Goal: Information Seeking & Learning: Learn about a topic

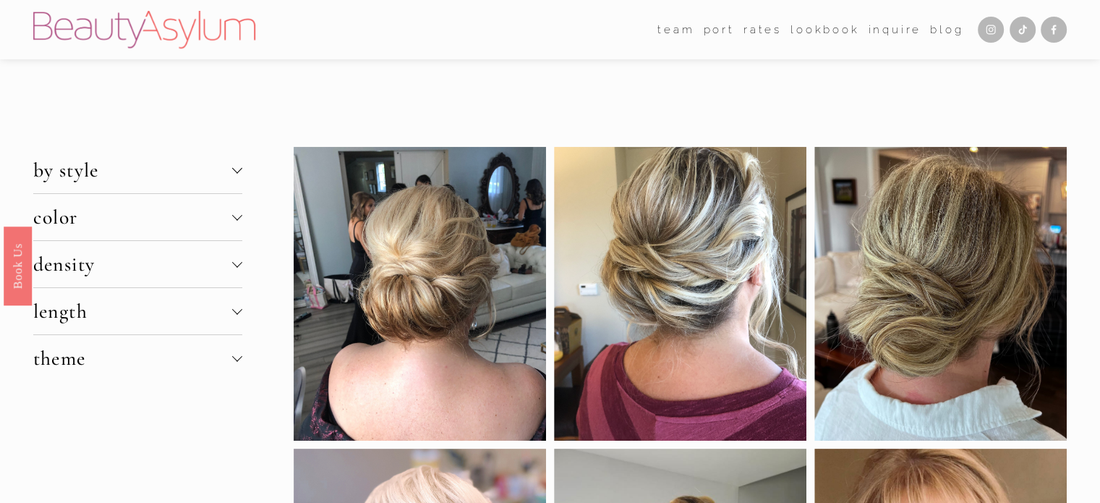
click at [1034, 368] on div at bounding box center [941, 294] width 252 height 294
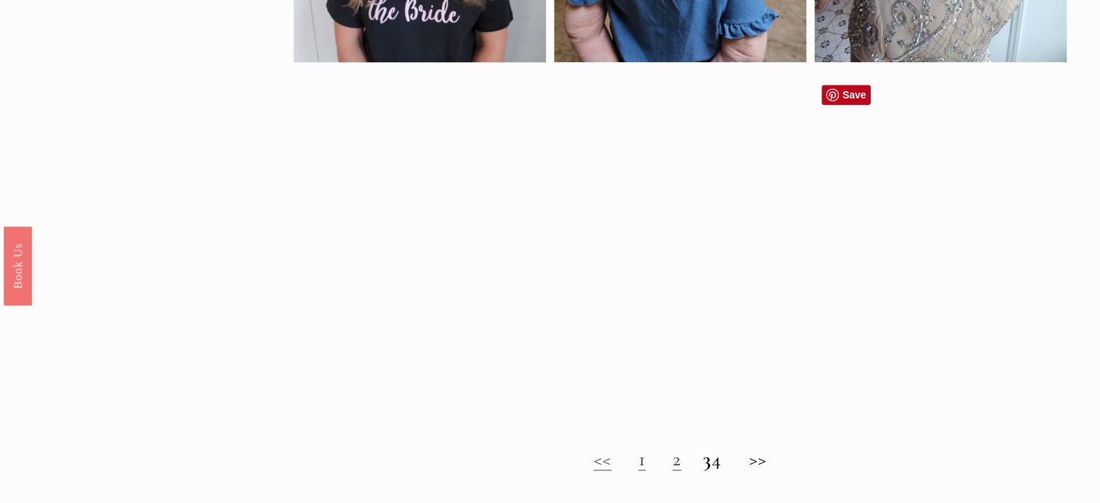
scroll to position [1013, 0]
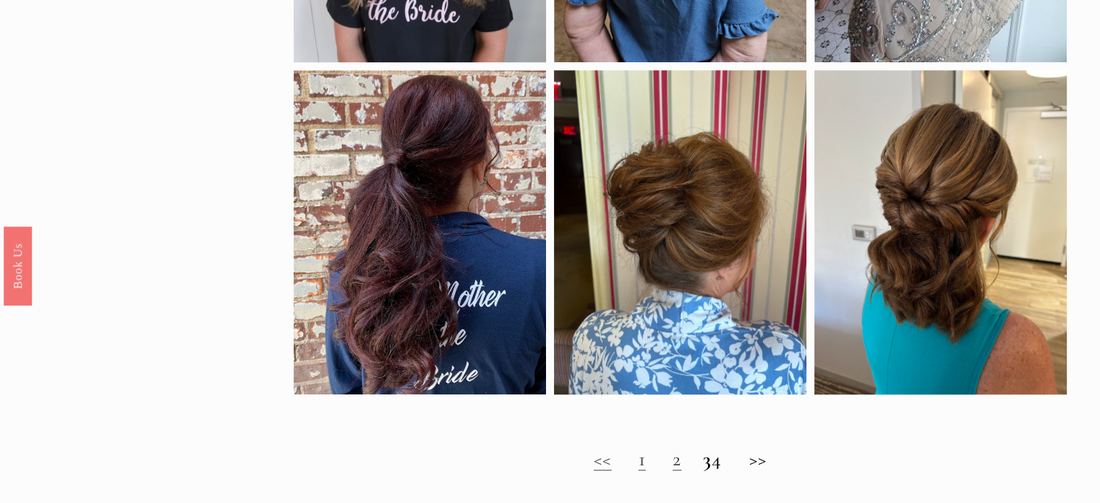
click at [673, 471] on link "2" at bounding box center [677, 458] width 9 height 25
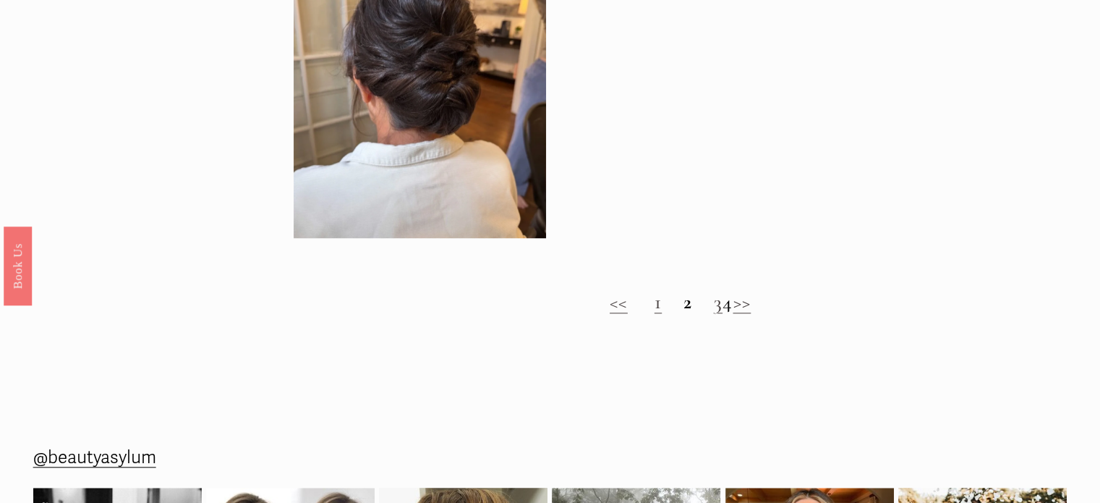
scroll to position [1200, 0]
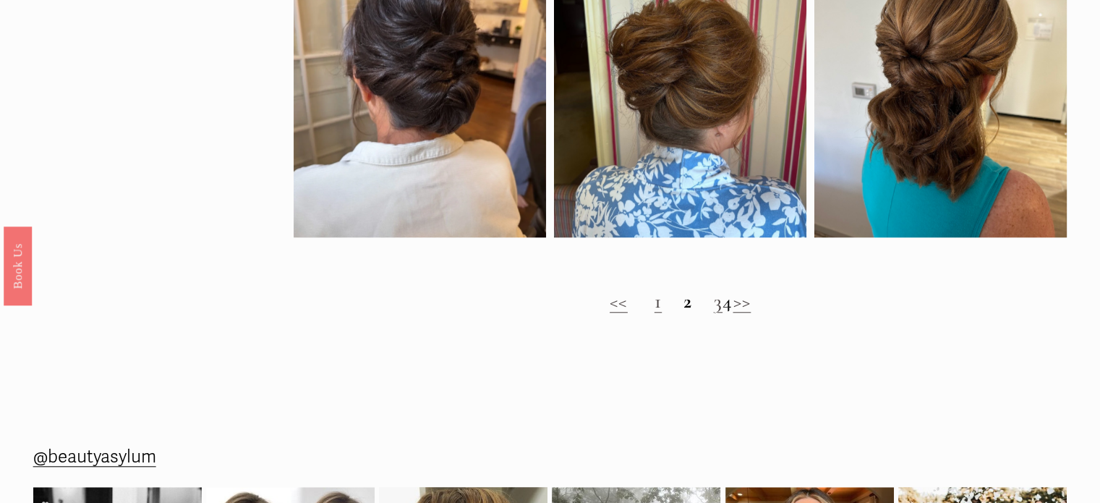
drag, startPoint x: 634, startPoint y: 320, endPoint x: 643, endPoint y: 362, distance: 43.7
click at [610, 313] on link "<<" at bounding box center [619, 301] width 18 height 25
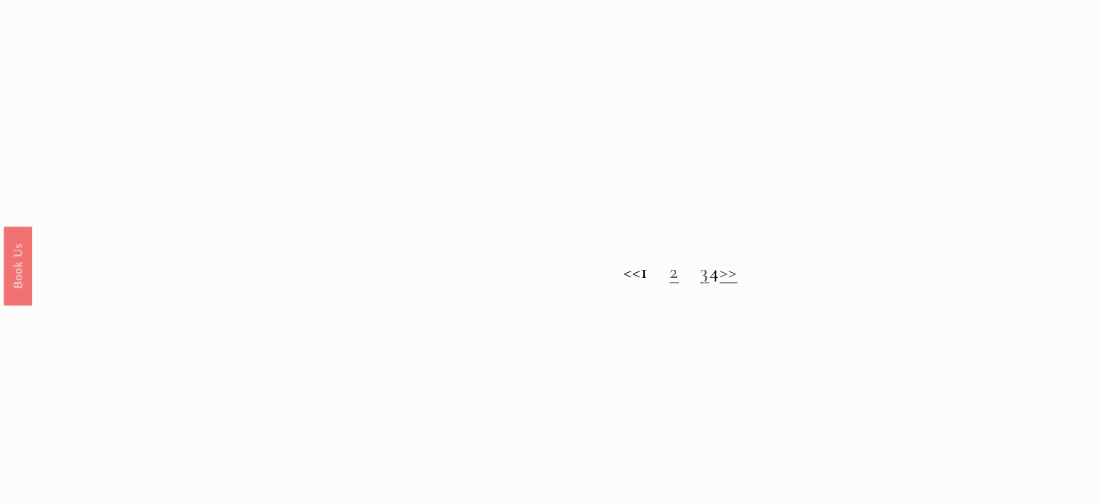
scroll to position [1220, 0]
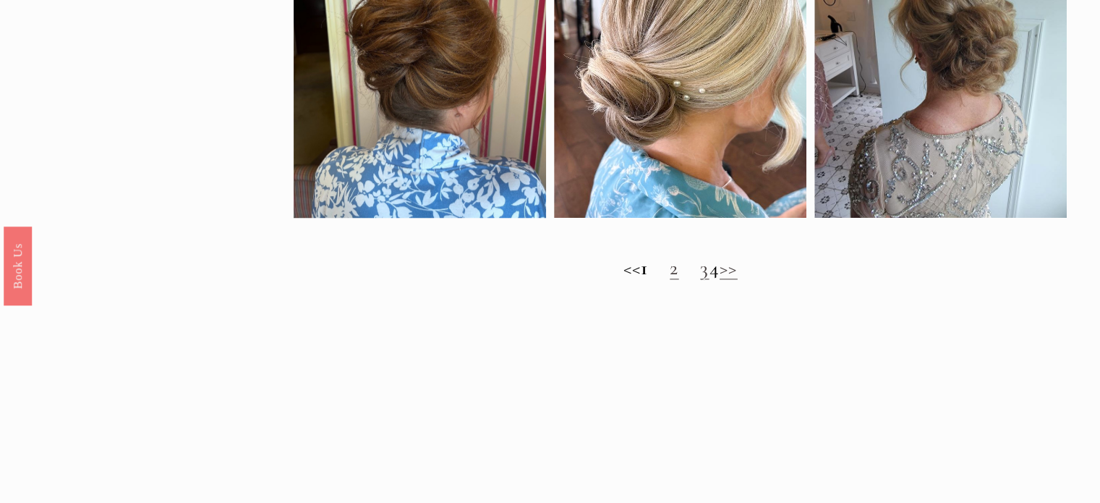
click at [670, 277] on link "2" at bounding box center [674, 267] width 9 height 25
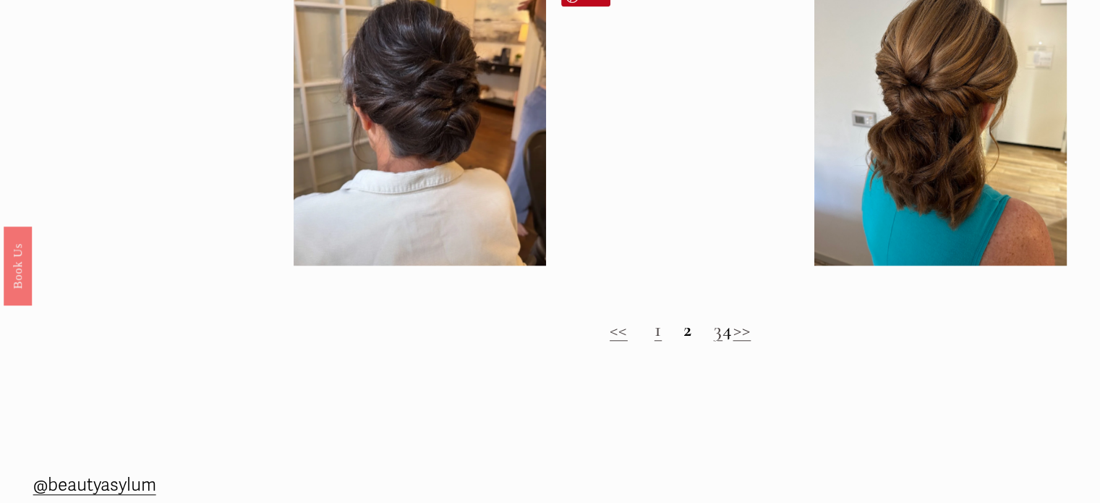
scroll to position [1173, 0]
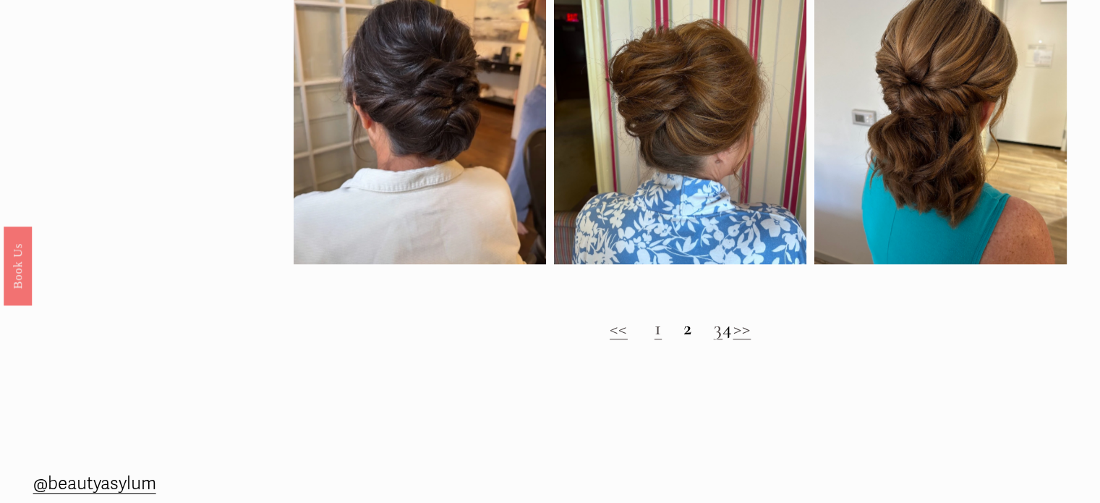
click at [751, 340] on link ">>" at bounding box center [742, 327] width 18 height 25
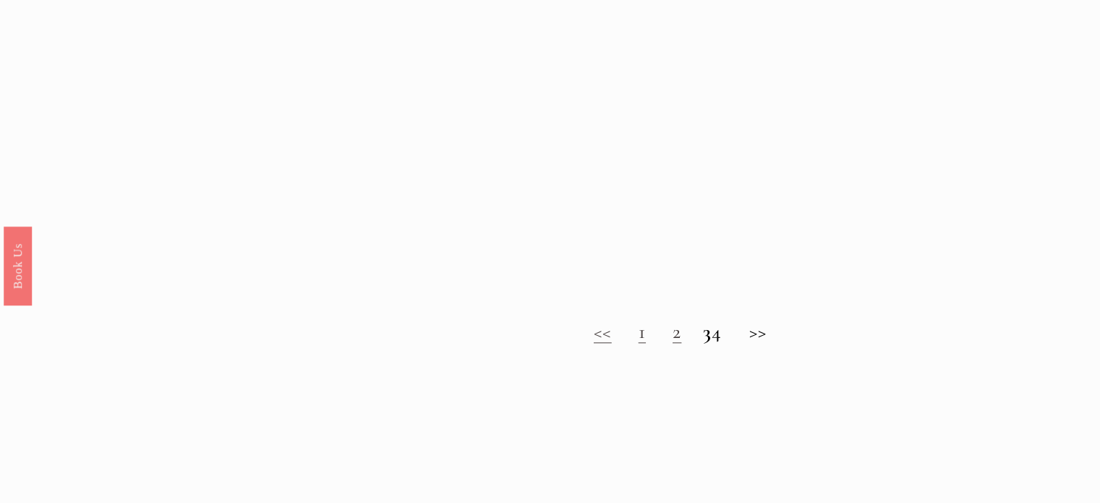
scroll to position [1139, 0]
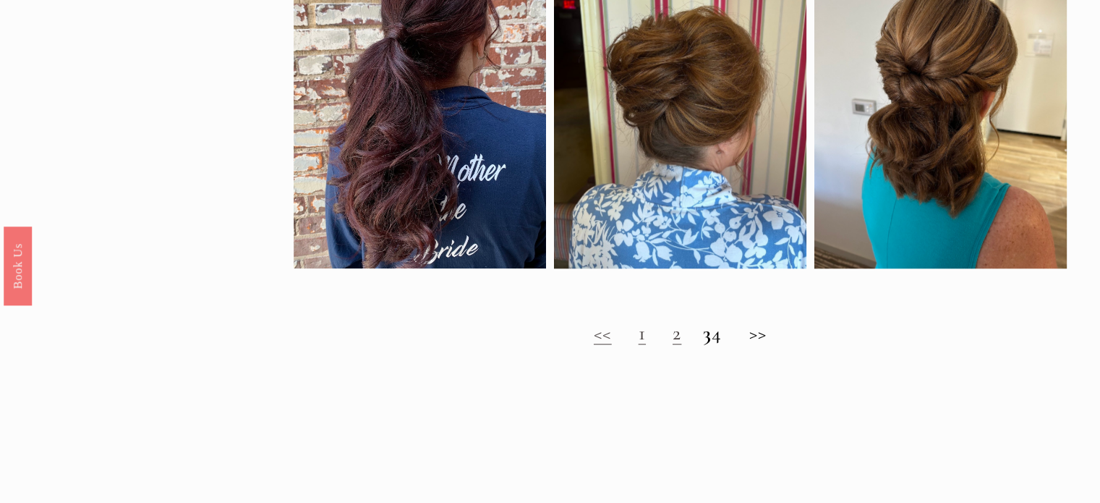
click at [731, 345] on h2 "<< 1 2 3 4 >>" at bounding box center [681, 333] width 774 height 24
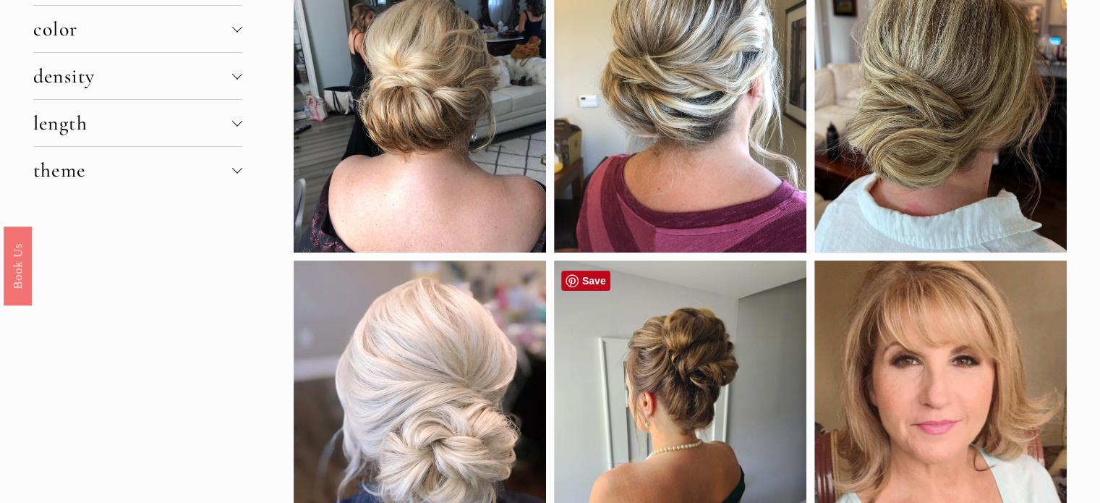
scroll to position [0, 0]
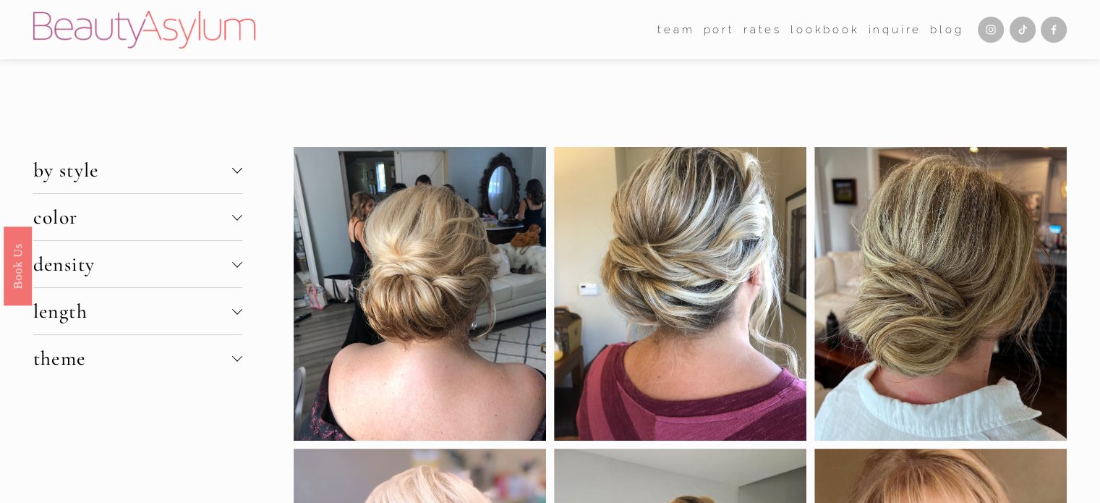
click at [237, 214] on div at bounding box center [237, 216] width 10 height 10
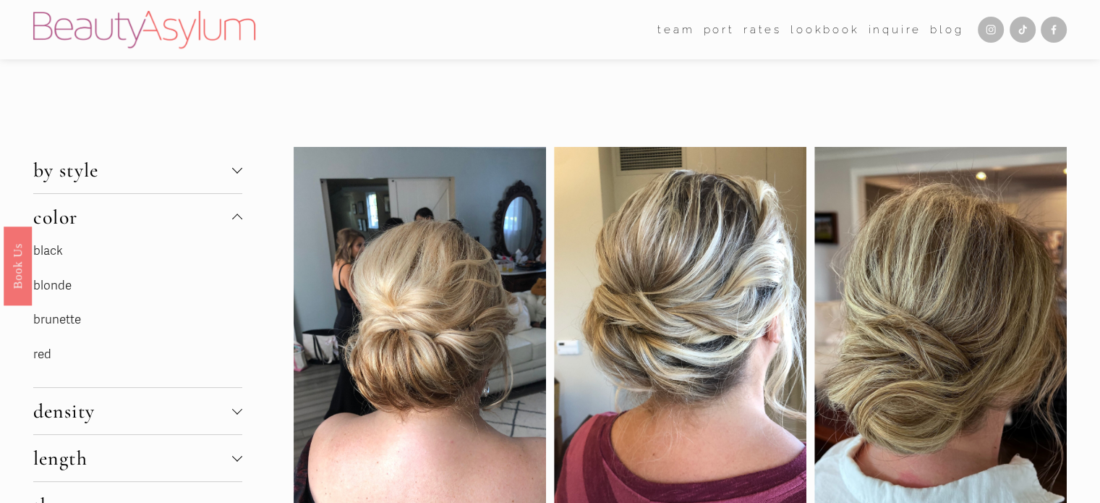
click at [41, 320] on link "brunette" at bounding box center [57, 319] width 48 height 15
click at [67, 314] on link "brunette" at bounding box center [57, 319] width 48 height 15
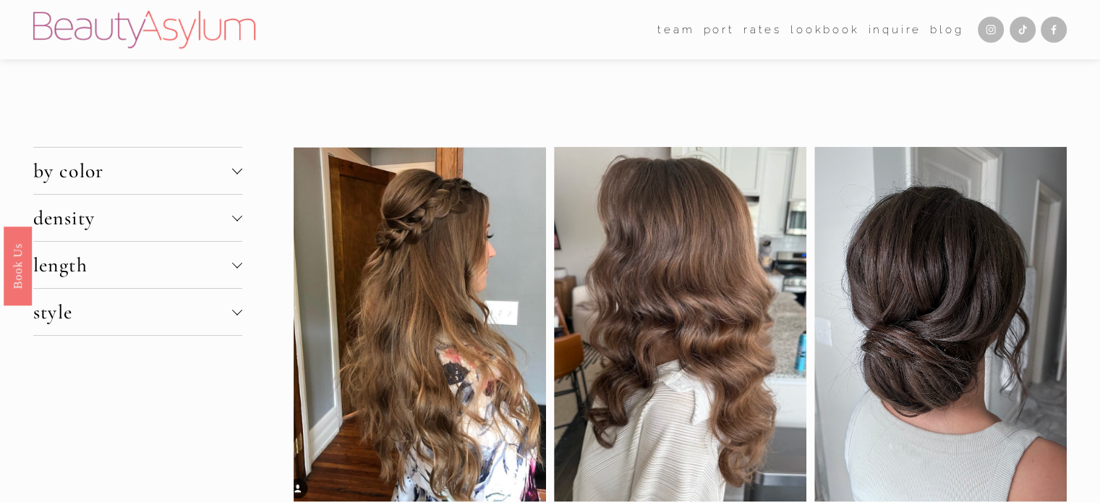
click at [67, 314] on span "style" at bounding box center [132, 312] width 199 height 25
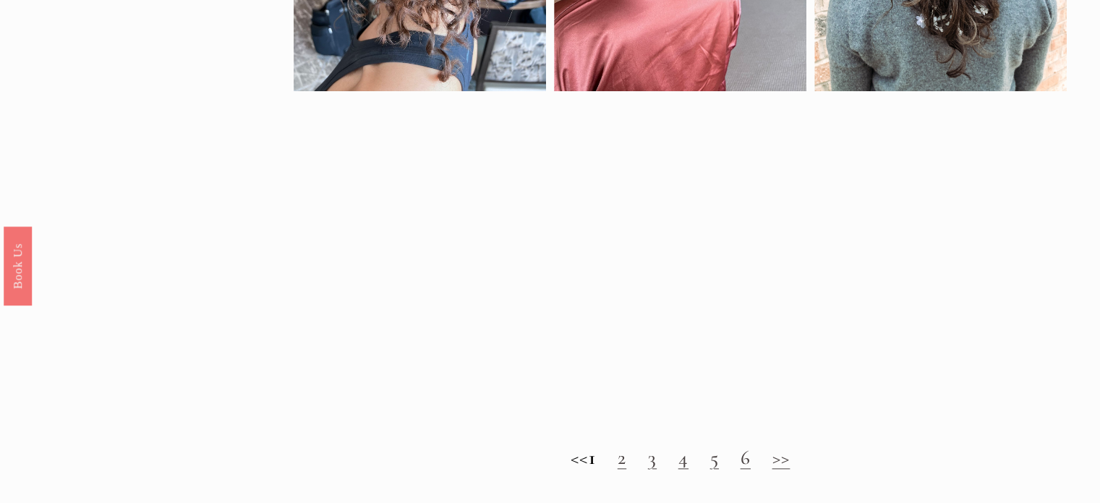
scroll to position [1281, 0]
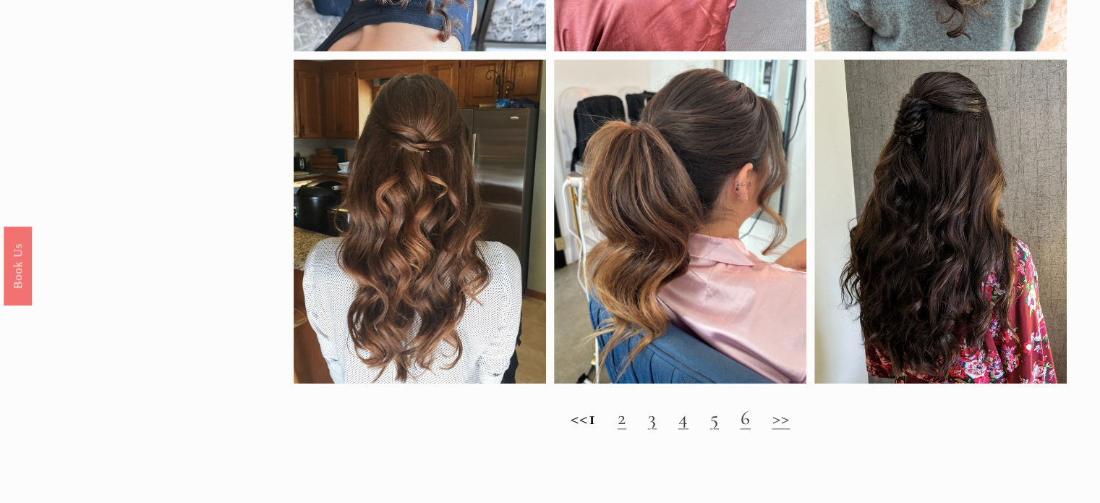
click at [790, 426] on link ">>" at bounding box center [781, 417] width 18 height 25
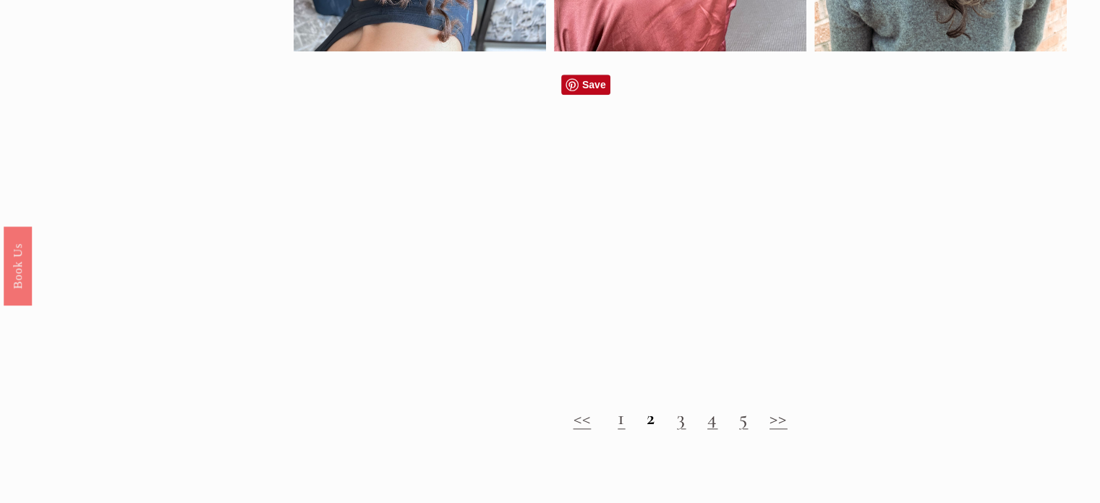
scroll to position [1116, 0]
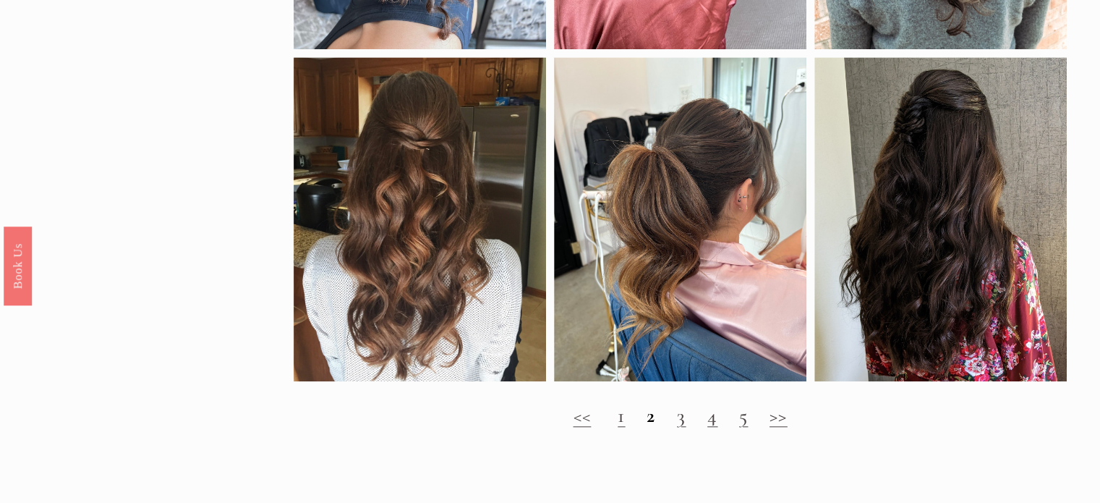
click at [781, 428] on link ">>" at bounding box center [779, 415] width 18 height 25
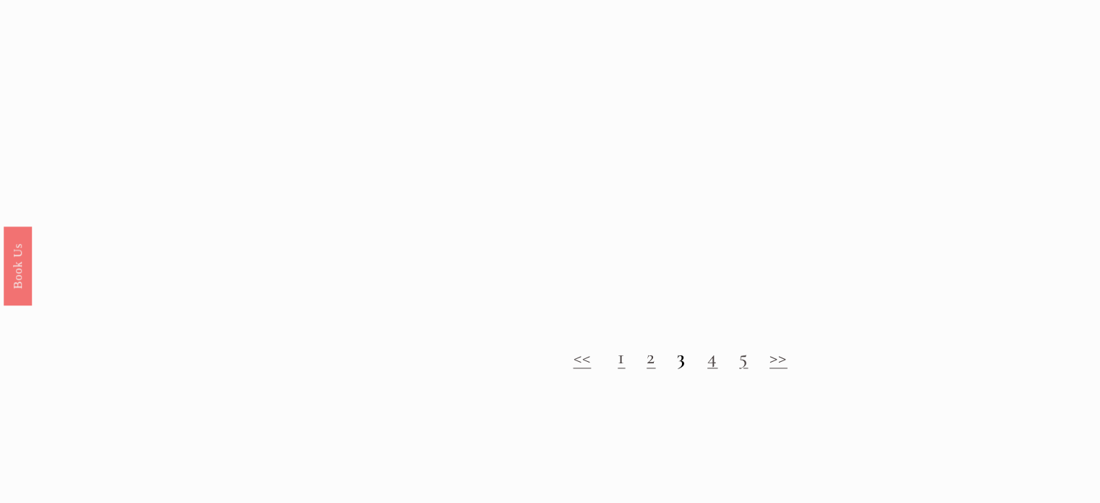
scroll to position [1444, 0]
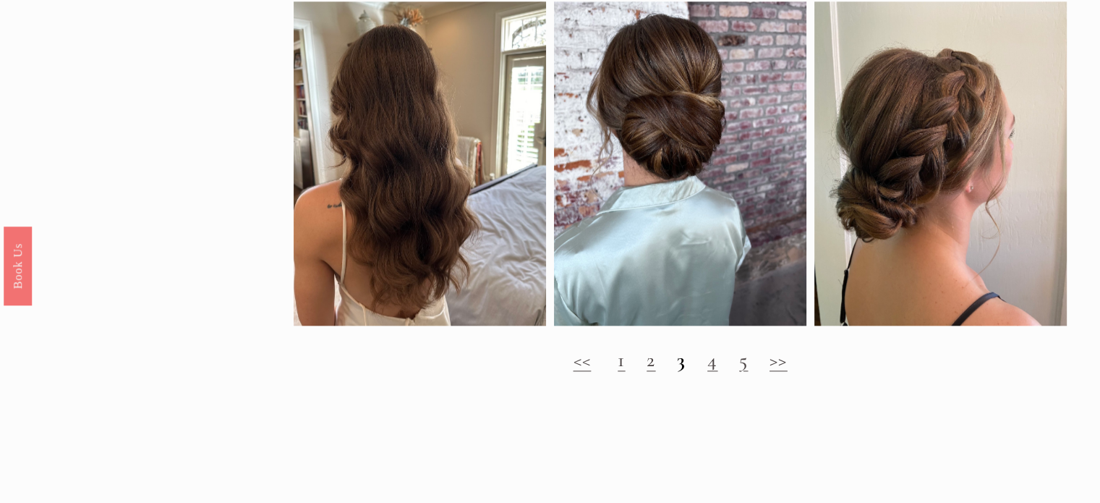
click at [779, 372] on link ">>" at bounding box center [779, 359] width 18 height 25
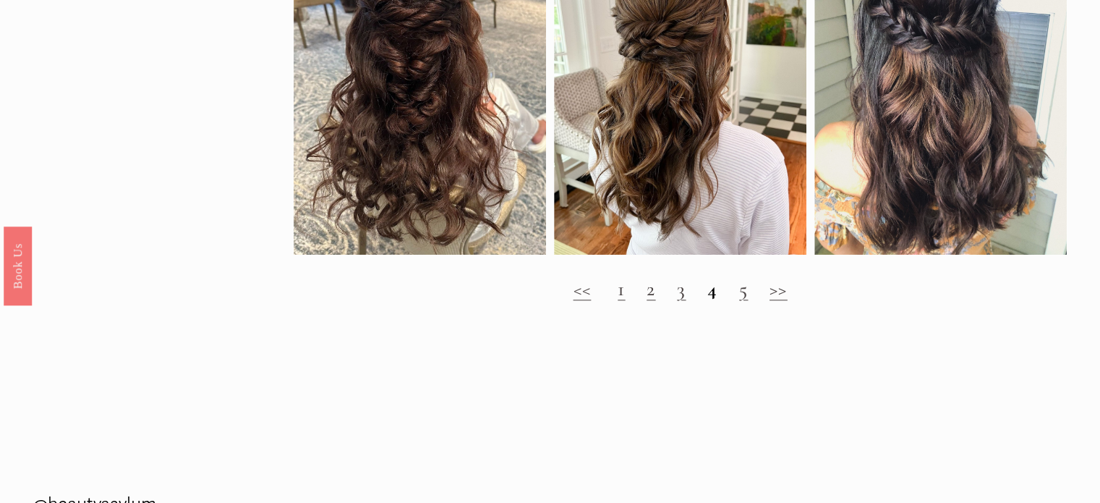
scroll to position [1273, 0]
click at [781, 297] on link ">>" at bounding box center [779, 288] width 18 height 25
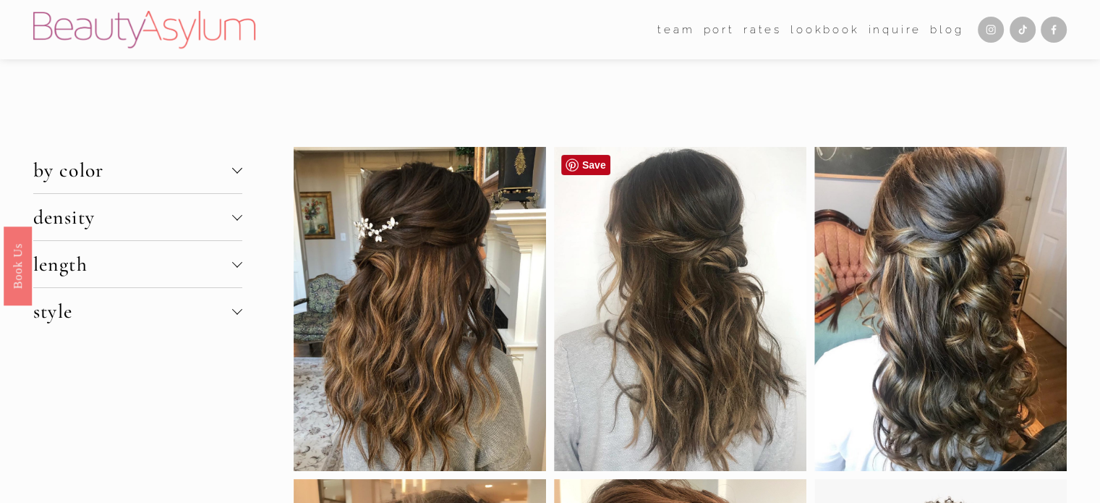
drag, startPoint x: 780, startPoint y: 302, endPoint x: 587, endPoint y: 235, distance: 203.6
click at [587, 235] on div at bounding box center [680, 309] width 252 height 324
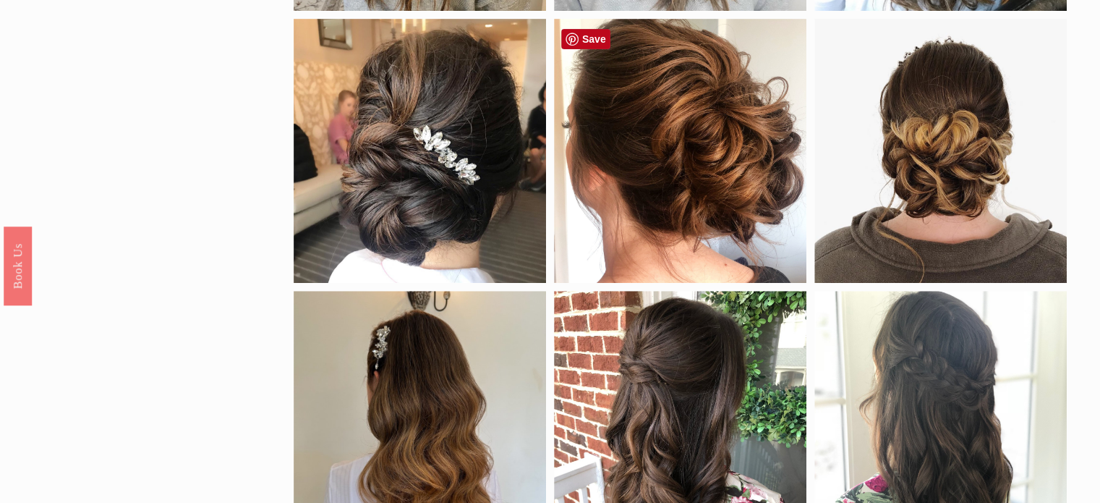
scroll to position [462, 0]
